Goal: Transaction & Acquisition: Purchase product/service

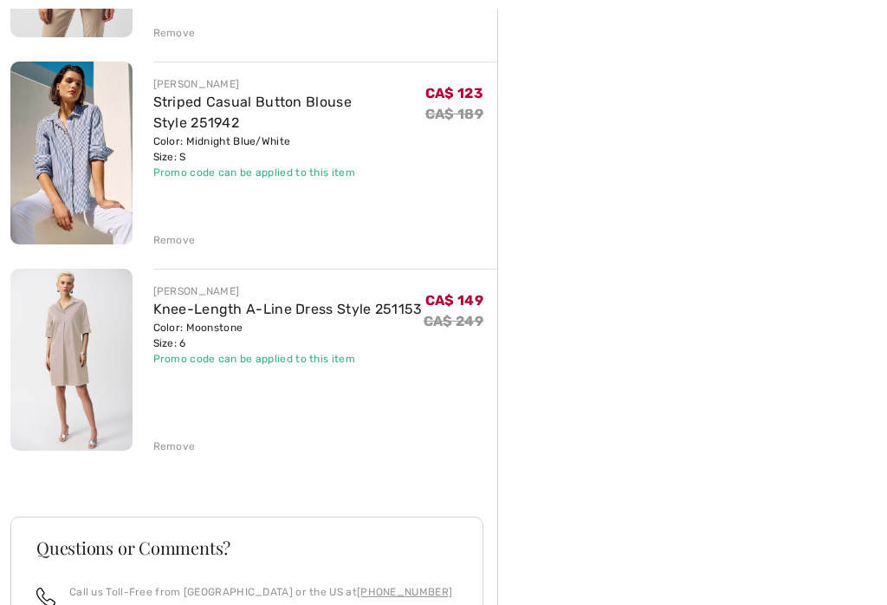
scroll to position [579, 0]
click at [166, 454] on div "JOSEPH RIBKOFF Floral V-Neck Pullover Style 252119 Color: Red/cream Size: 6 Fin…" at bounding box center [253, 296] width 487 height 1296
click at [166, 451] on div "Remove" at bounding box center [174, 446] width 42 height 16
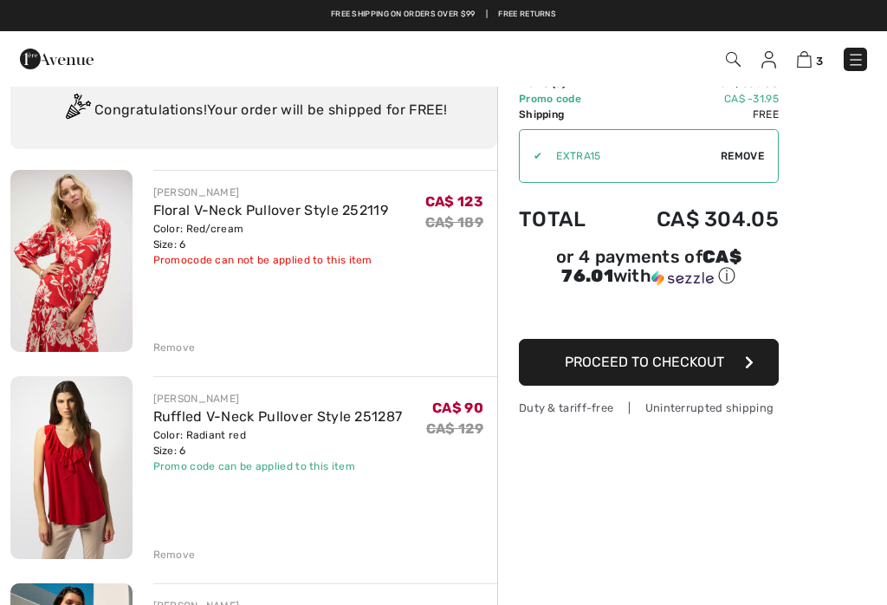
scroll to position [0, 0]
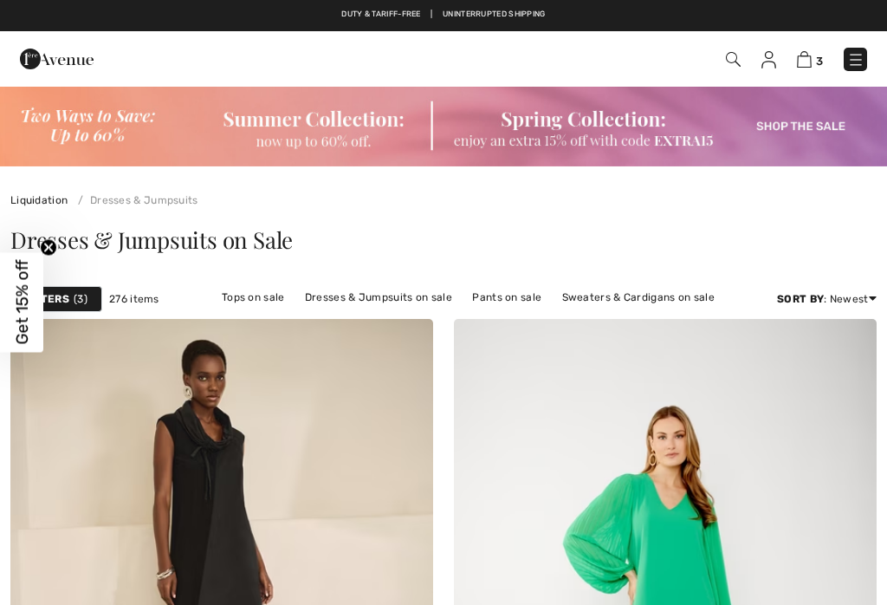
checkbox input "true"
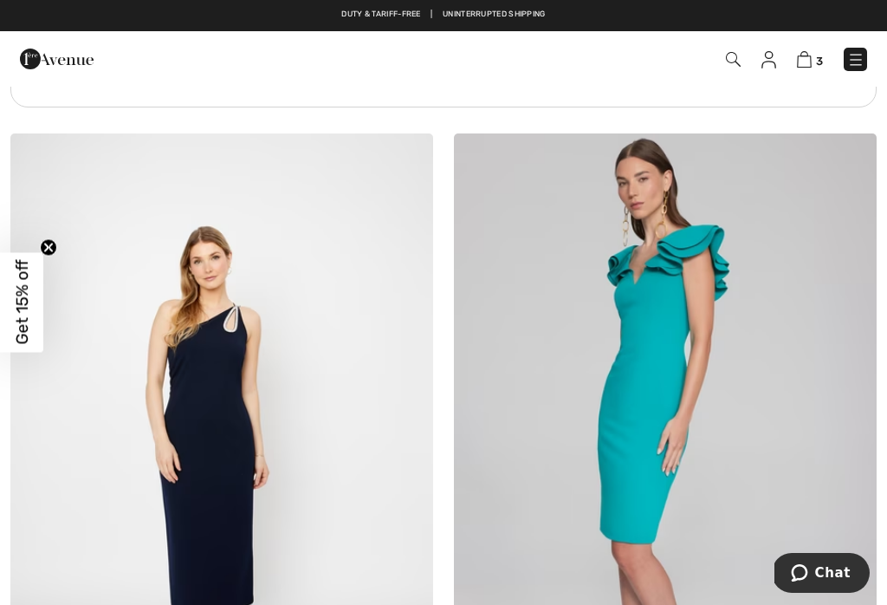
click at [855, 68] on img at bounding box center [855, 59] width 17 height 17
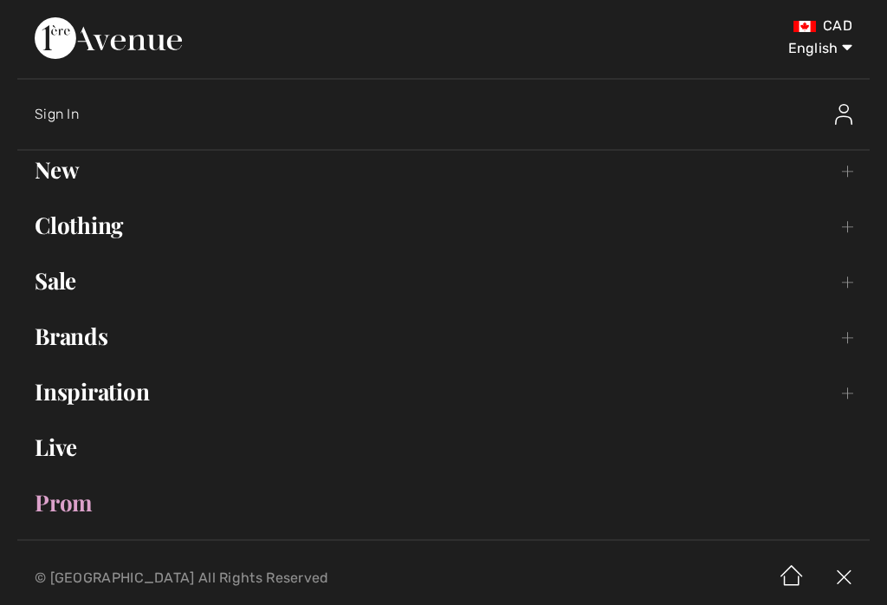
click at [46, 275] on link "Sale Toggle submenu" at bounding box center [443, 281] width 853 height 38
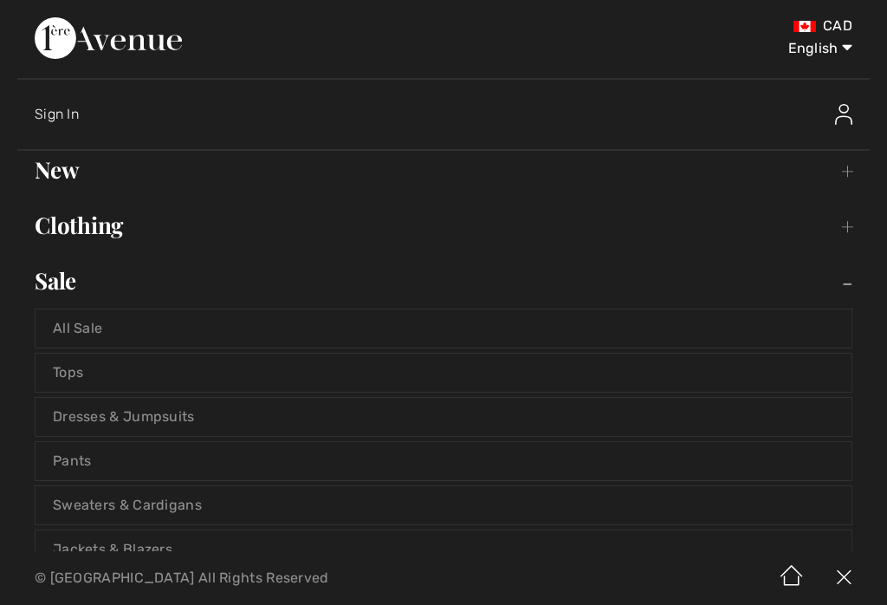
click at [62, 464] on link "Pants" at bounding box center [444, 461] width 816 height 38
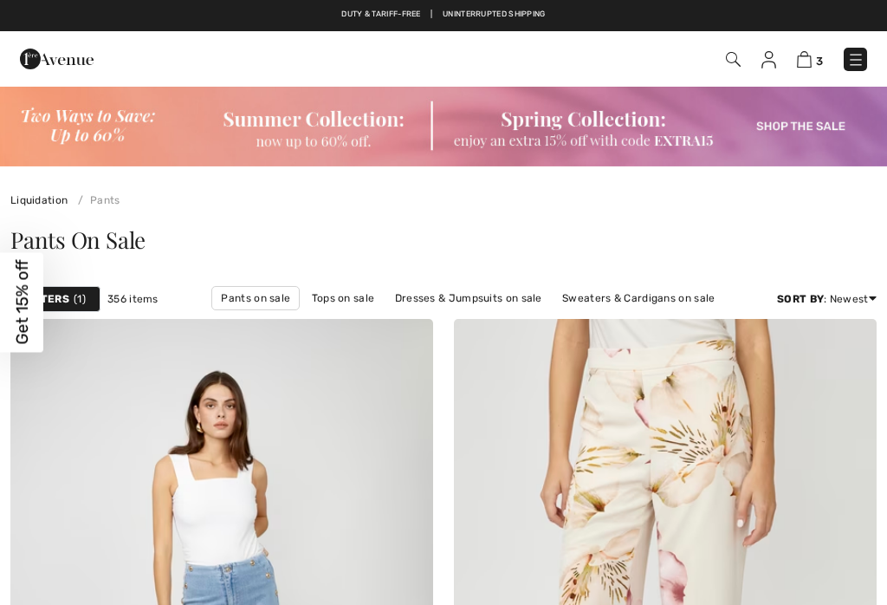
checkbox input "true"
click at [62, 302] on strong "Filters" at bounding box center [47, 299] width 44 height 16
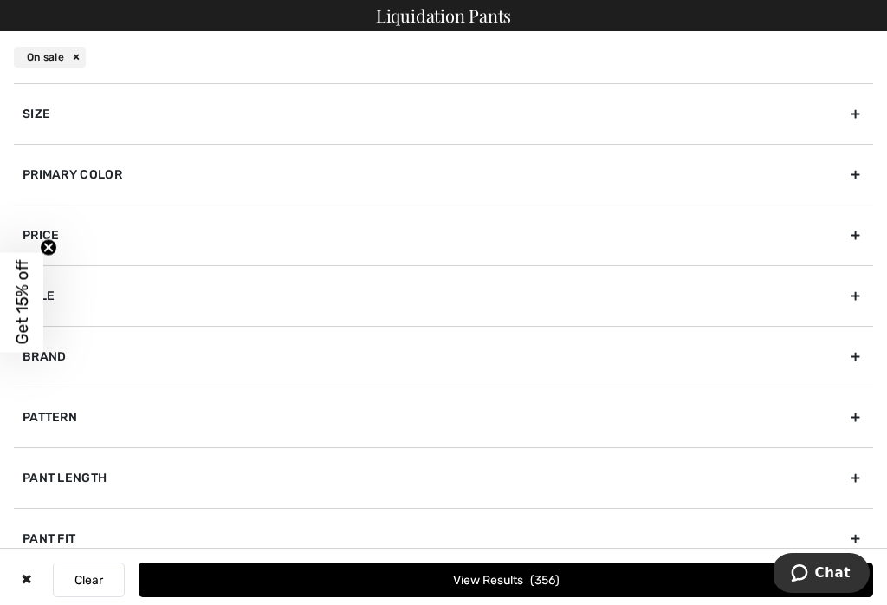
click at [32, 120] on div "Size" at bounding box center [443, 113] width 859 height 61
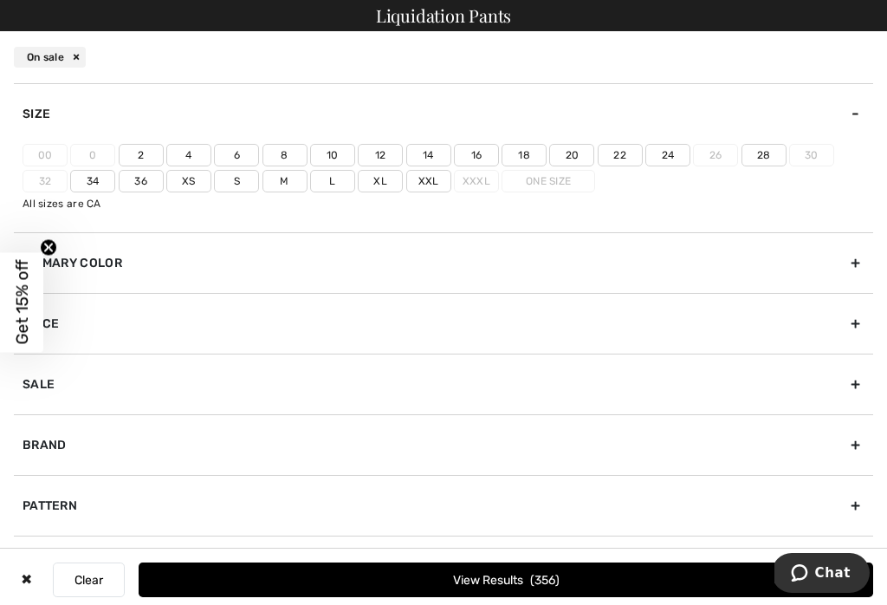
click at [226, 160] on label "6" at bounding box center [236, 155] width 45 height 23
click at [0, 0] on input"] "6" at bounding box center [0, 0] width 0 height 0
click at [635, 578] on button "View Results 162" at bounding box center [506, 579] width 735 height 35
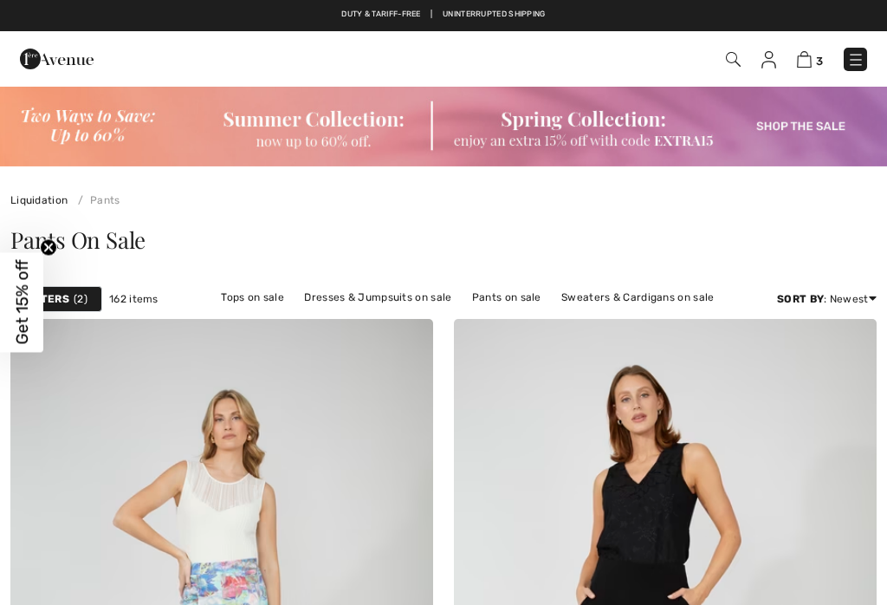
scroll to position [267, 0]
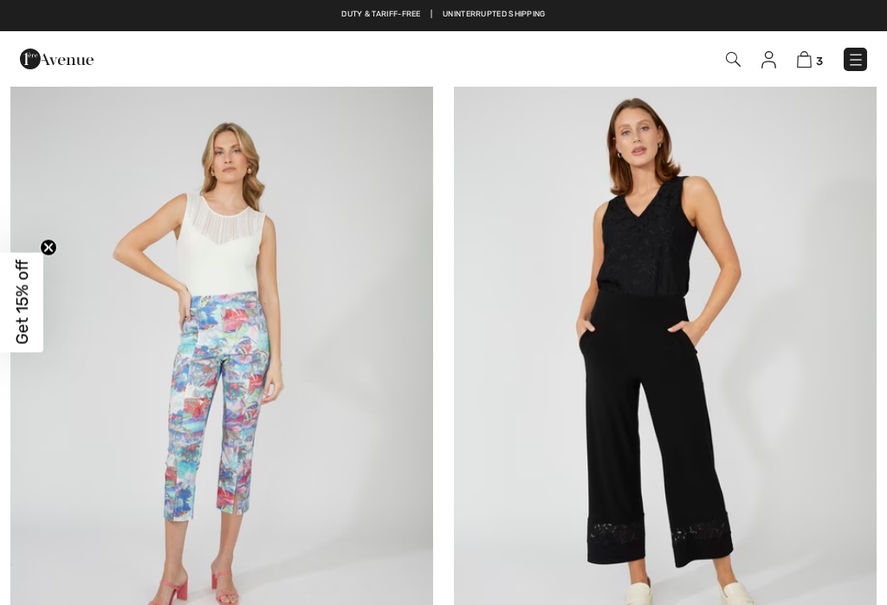
checkbox input "true"
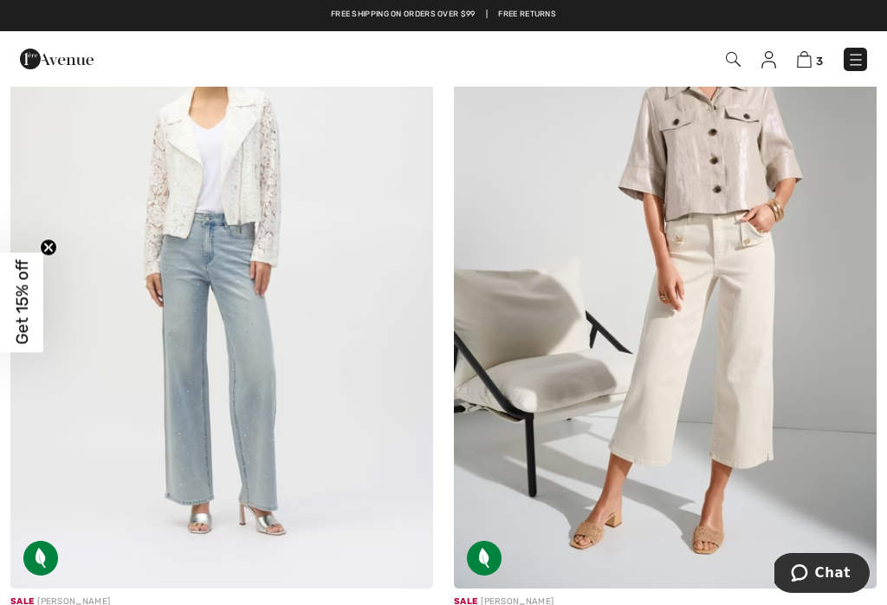
scroll to position [10731, 0]
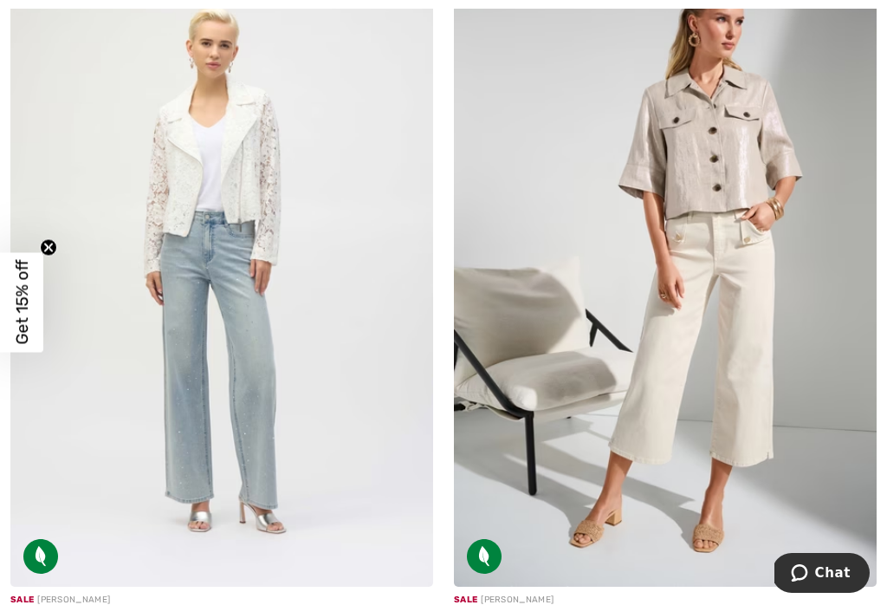
click at [224, 412] on img at bounding box center [221, 269] width 423 height 634
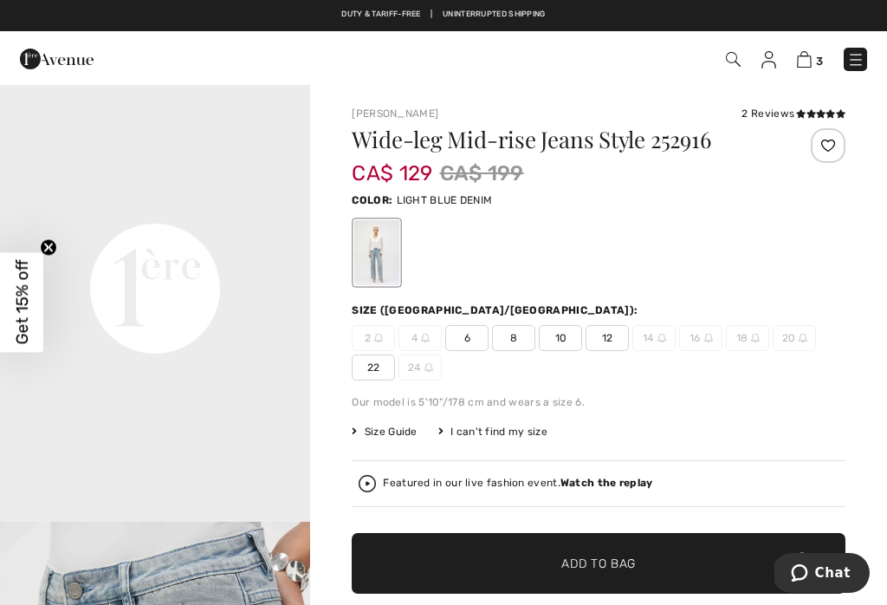
scroll to position [962, 0]
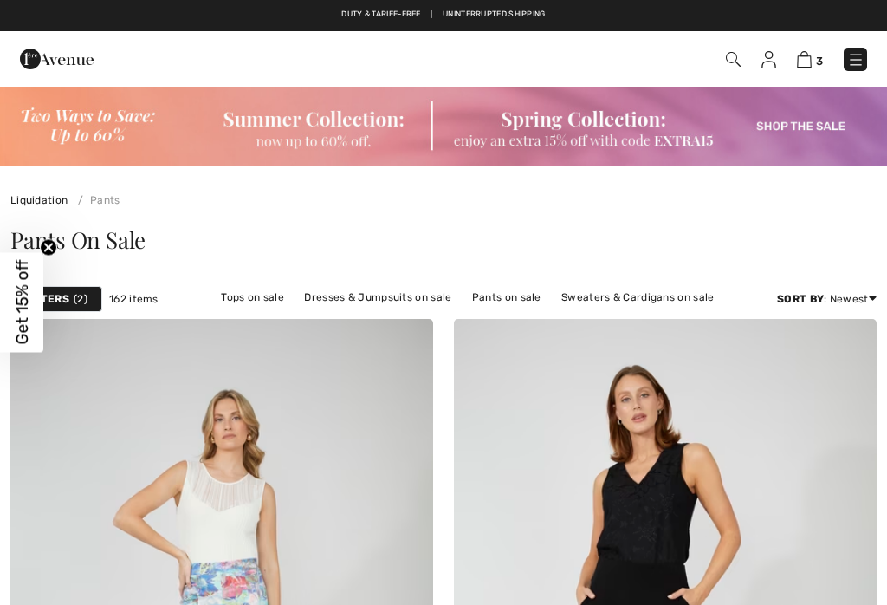
checkbox input "true"
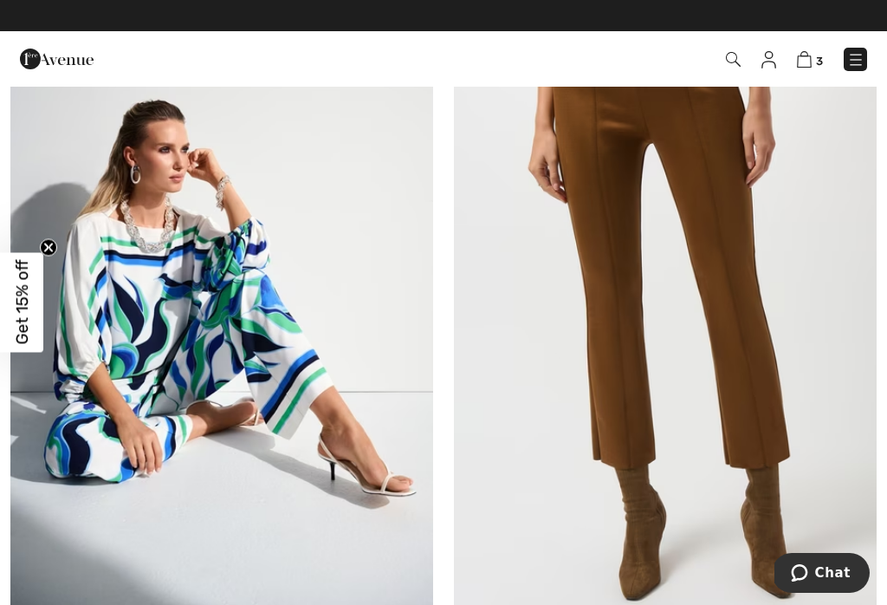
scroll to position [12832, 0]
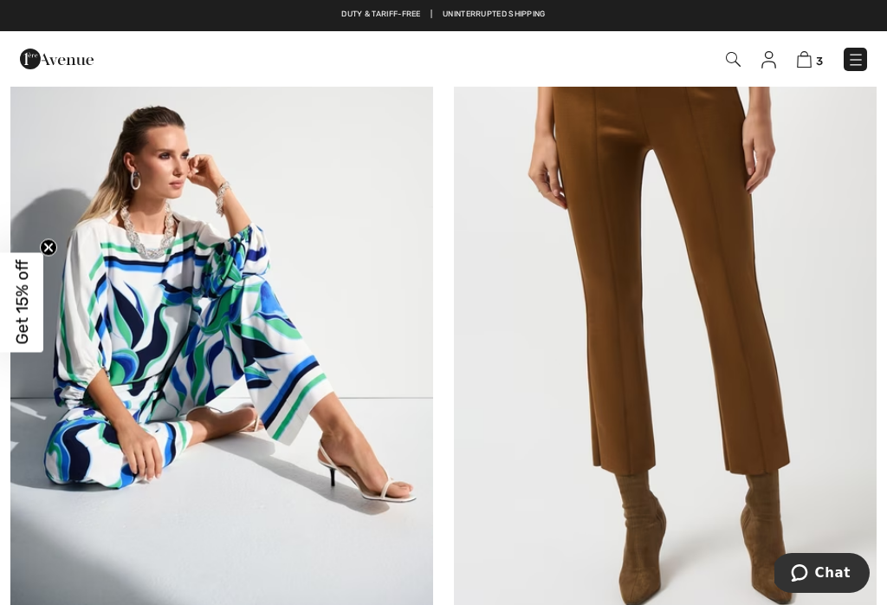
click at [758, 379] on img at bounding box center [665, 304] width 423 height 634
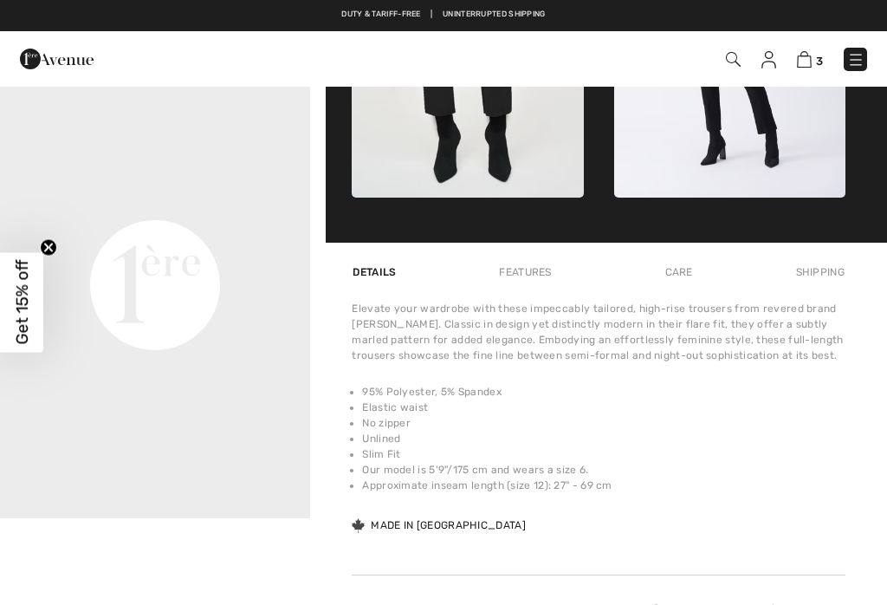
checkbox input "true"
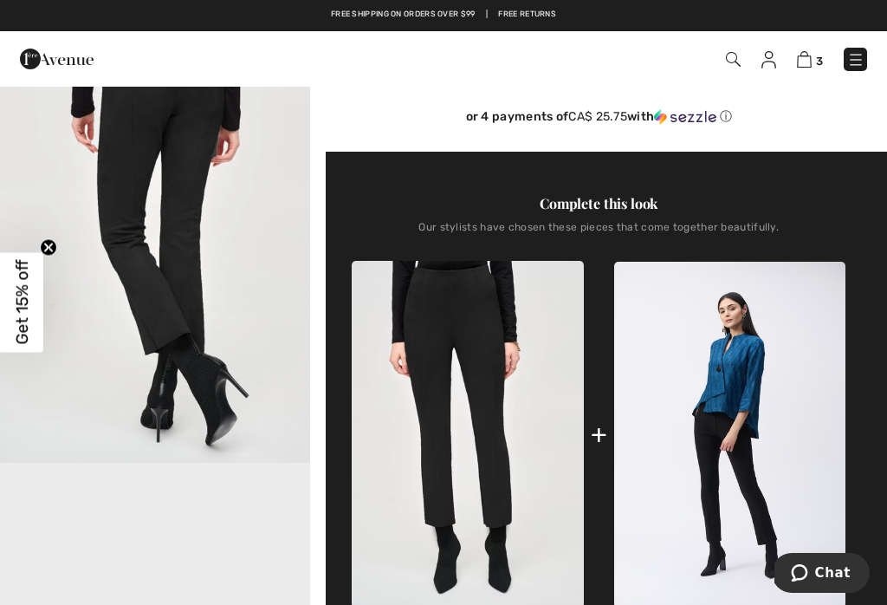
scroll to position [551, 0]
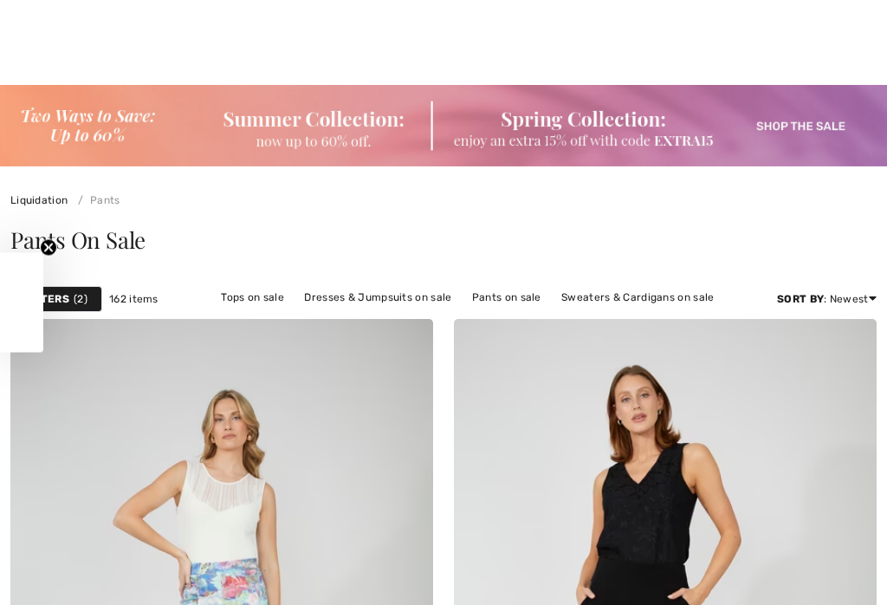
checkbox input "true"
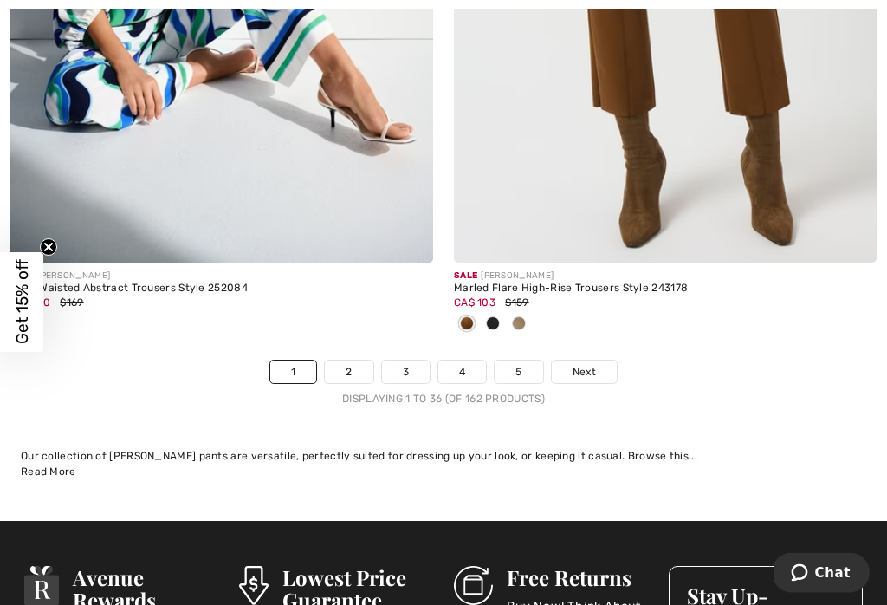
scroll to position [13203, 0]
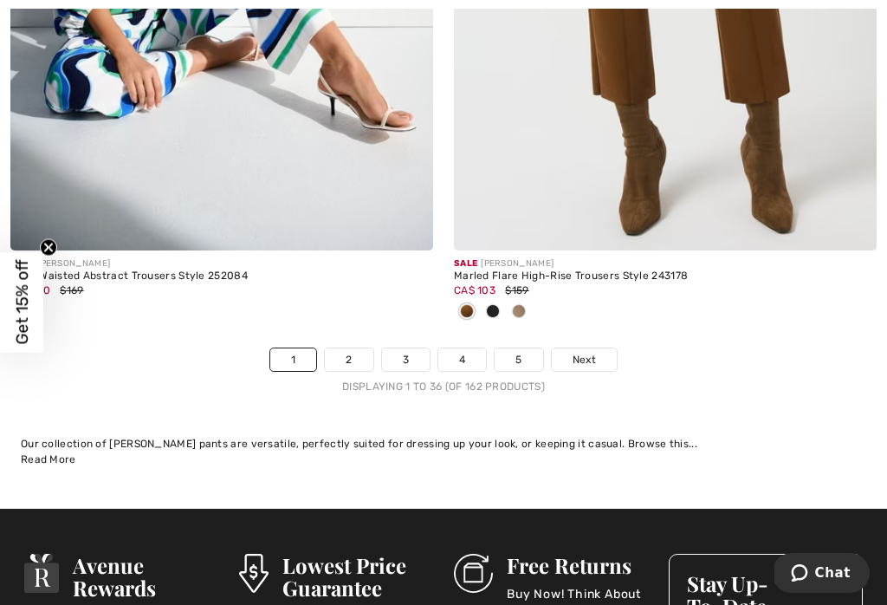
click at [351, 358] on link "2" at bounding box center [349, 359] width 48 height 23
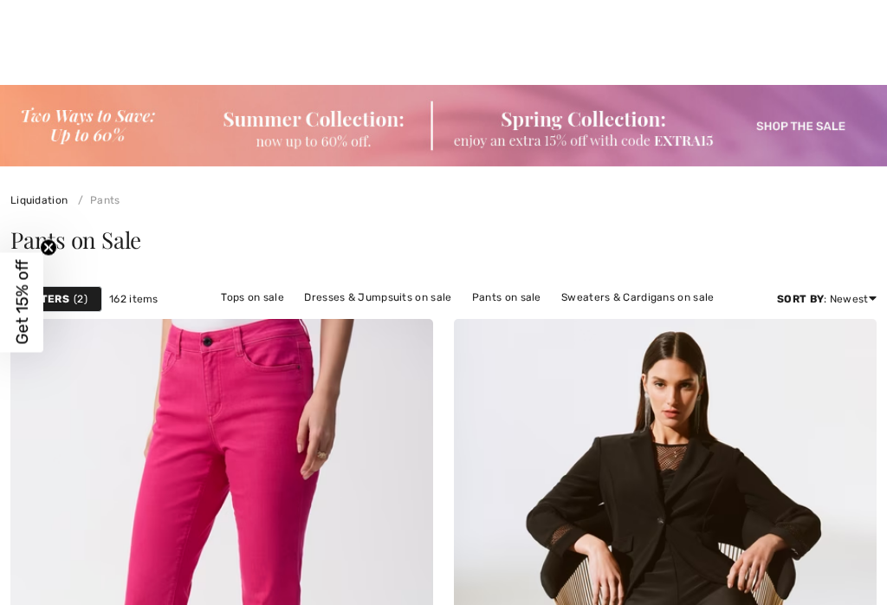
checkbox input "true"
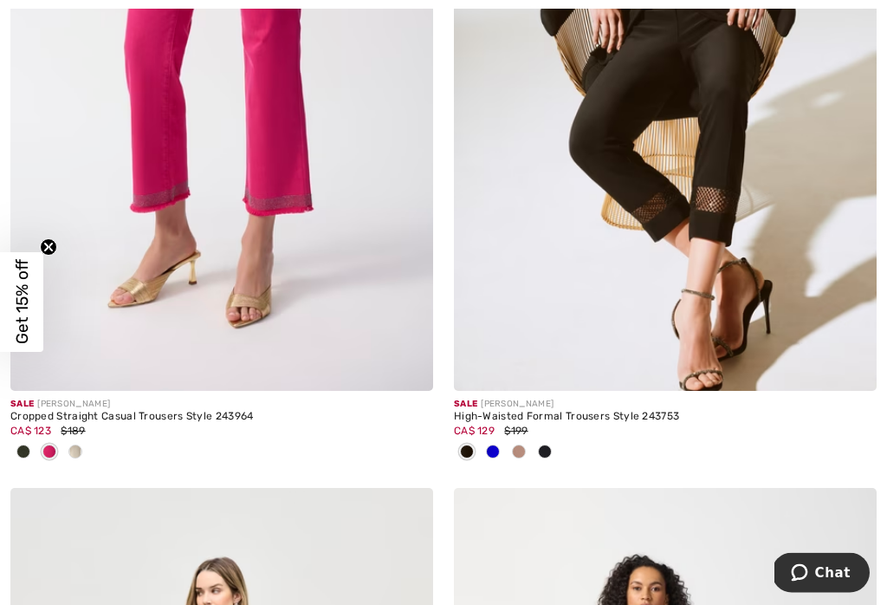
scroll to position [566, 0]
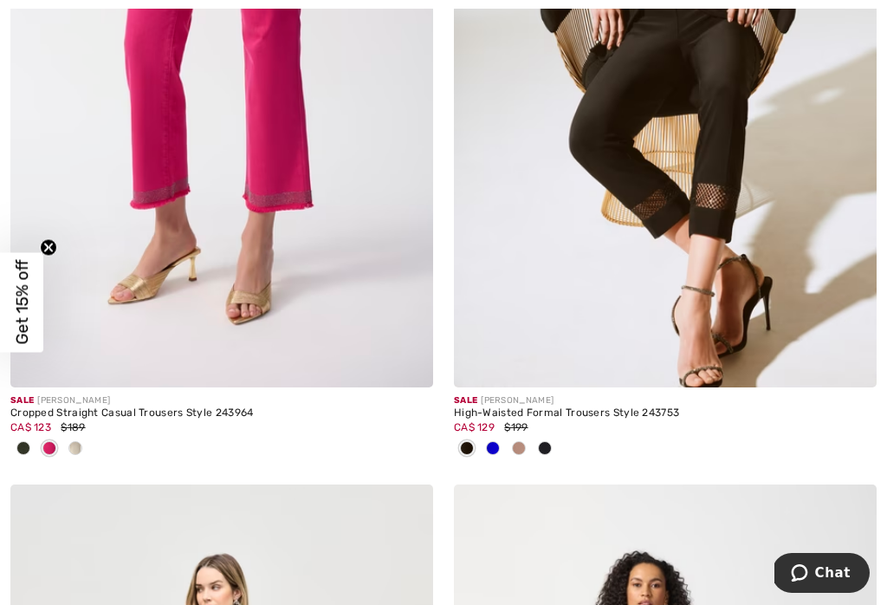
click at [65, 456] on div at bounding box center [75, 449] width 26 height 29
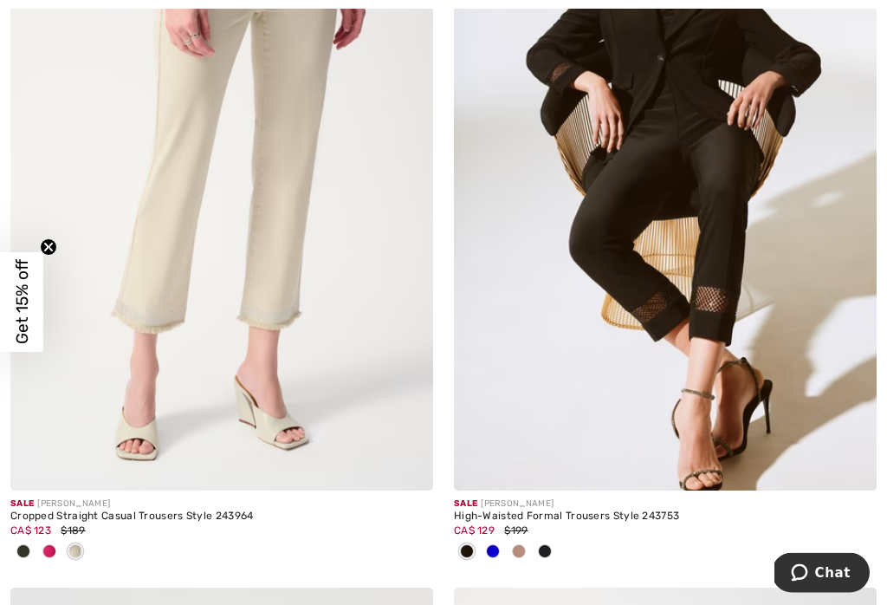
scroll to position [463, 0]
click at [113, 360] on img at bounding box center [221, 173] width 423 height 634
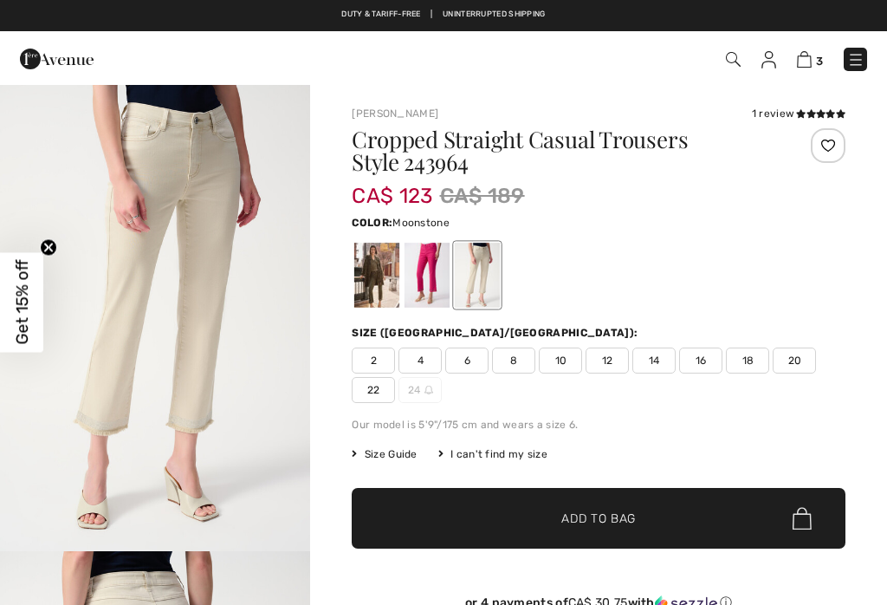
checkbox input "true"
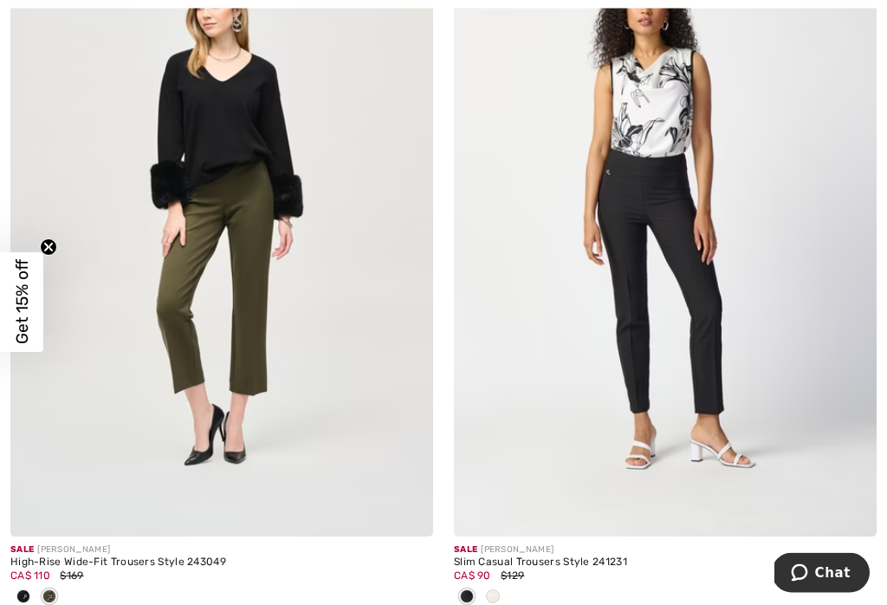
scroll to position [1153, 0]
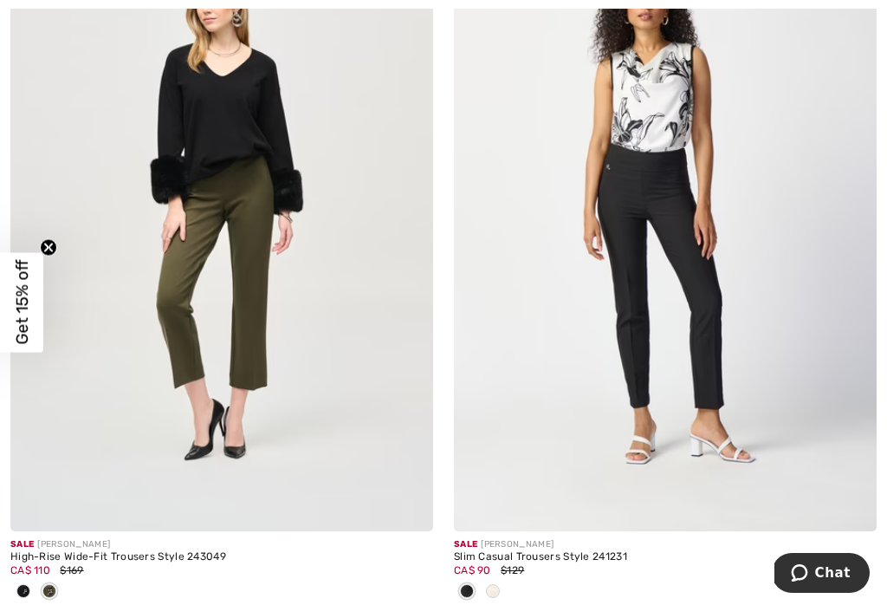
click at [496, 597] on div at bounding box center [493, 592] width 26 height 29
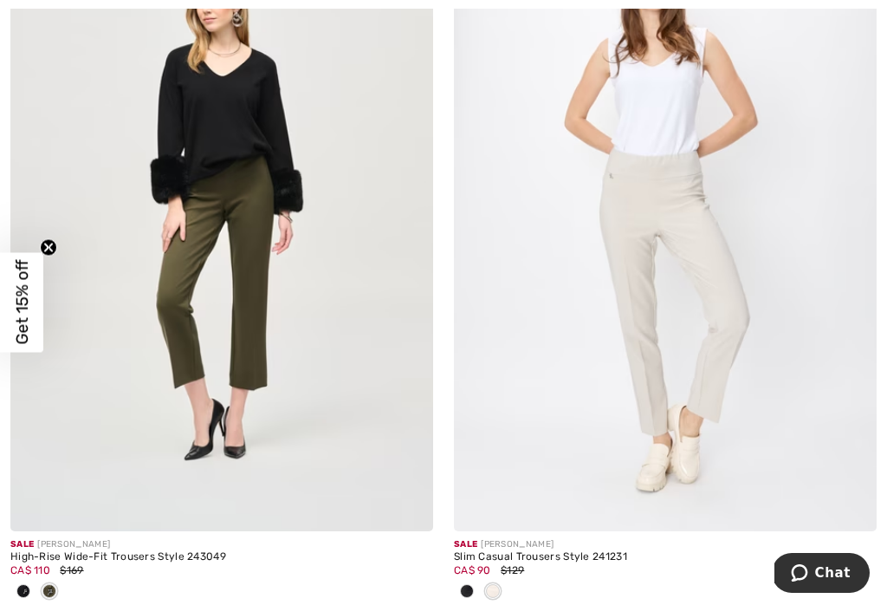
click at [723, 360] on img at bounding box center [665, 214] width 423 height 634
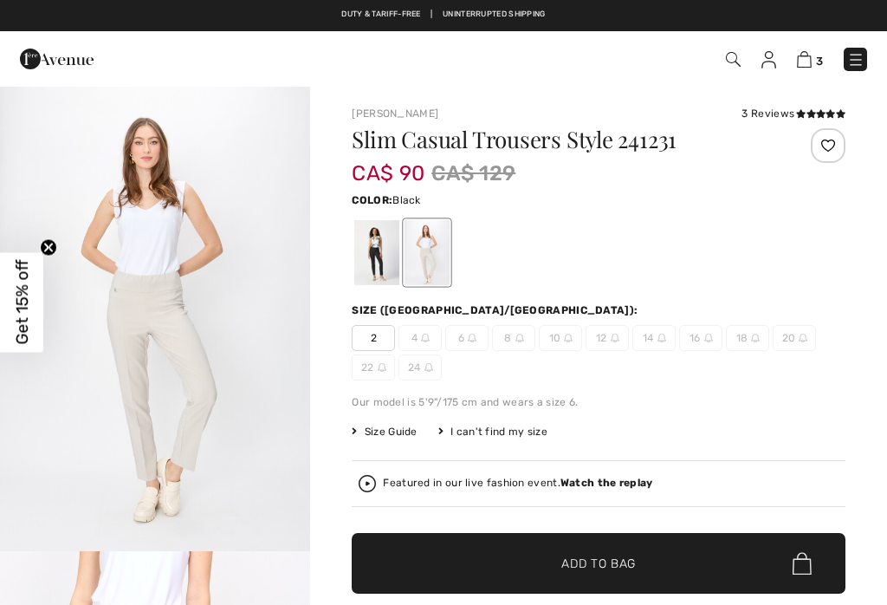
click at [360, 247] on div at bounding box center [376, 252] width 45 height 65
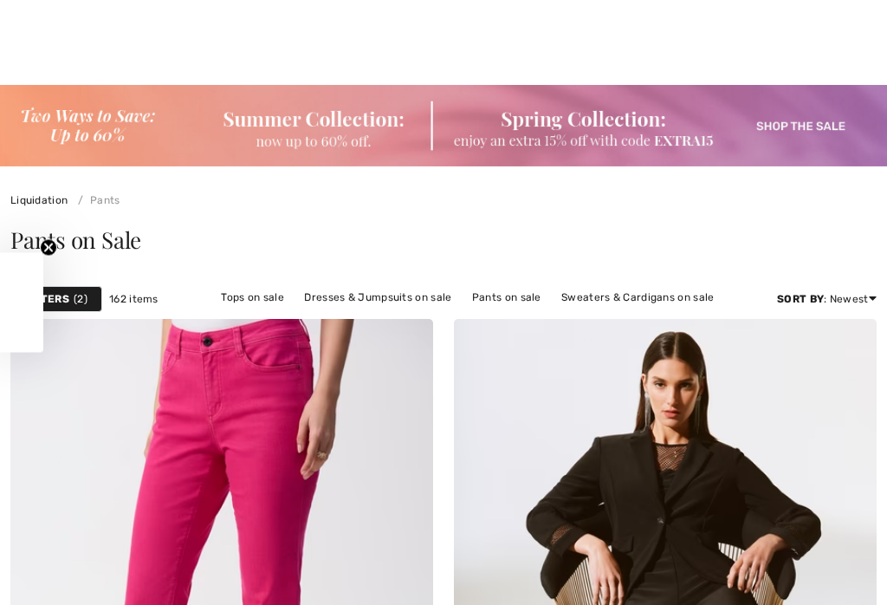
checkbox input "true"
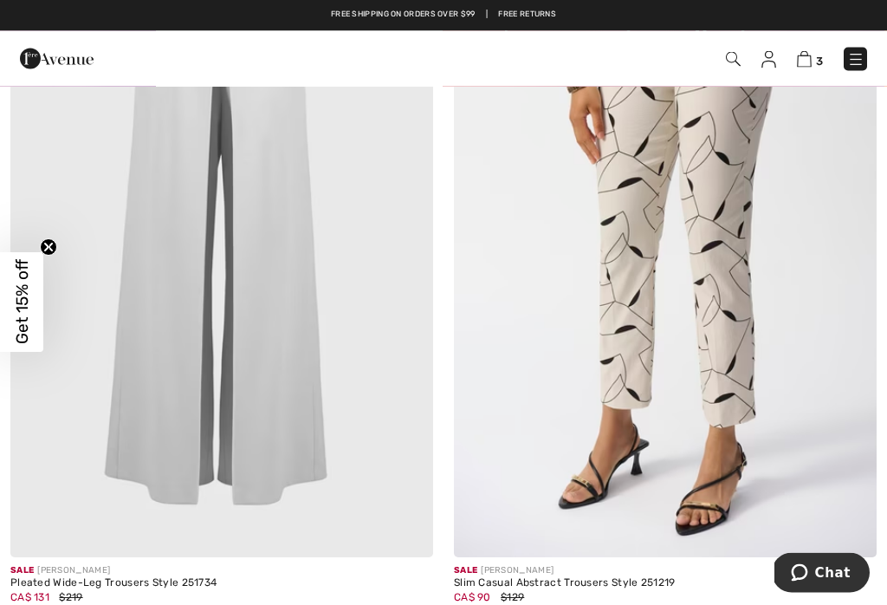
scroll to position [3934, 0]
